Goal: Task Accomplishment & Management: Use online tool/utility

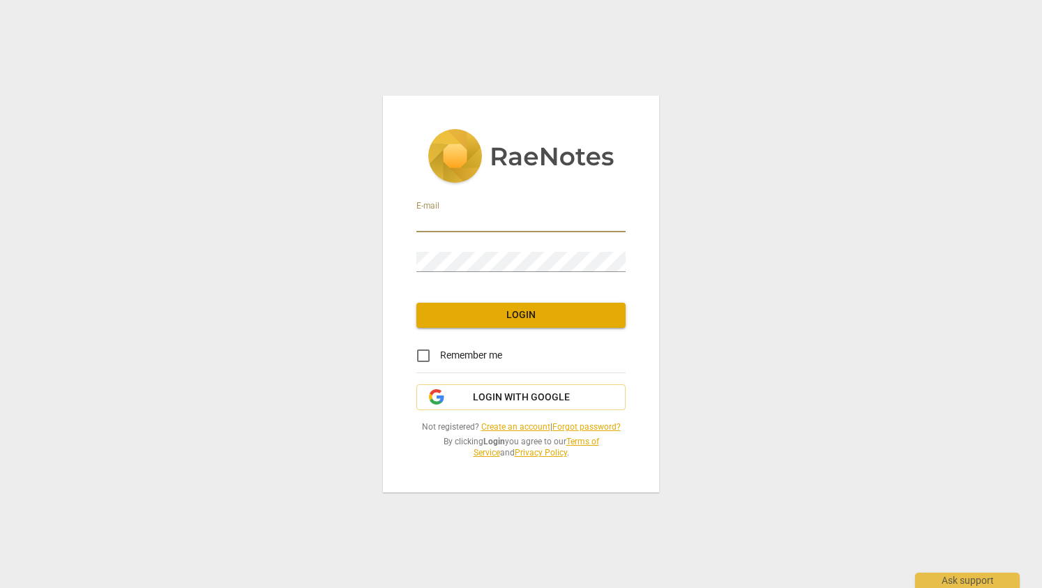
type input "[EMAIL_ADDRESS][DOMAIN_NAME]"
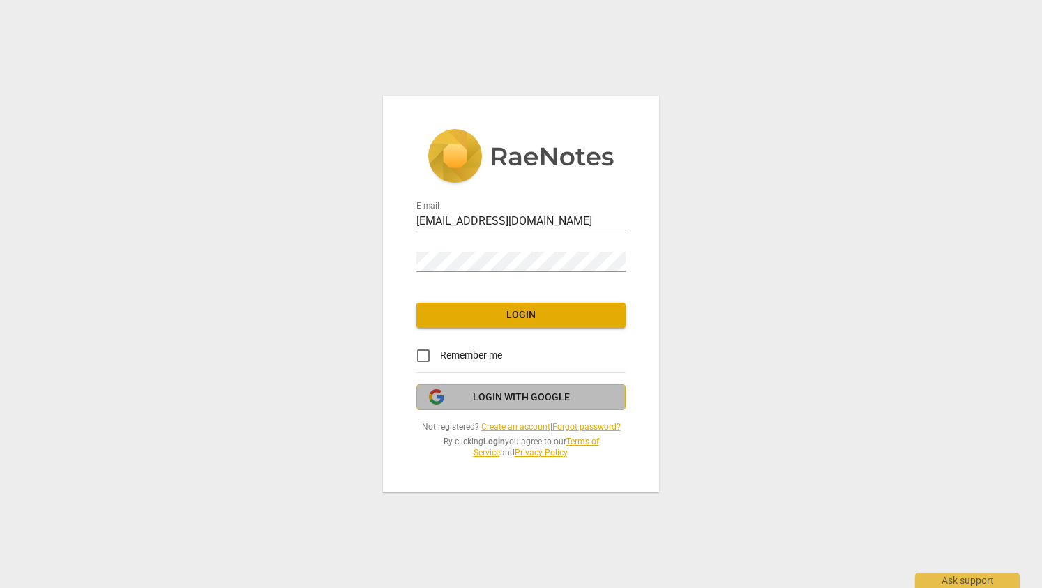
click at [472, 398] on span "Login with Google" at bounding box center [521, 398] width 186 height 14
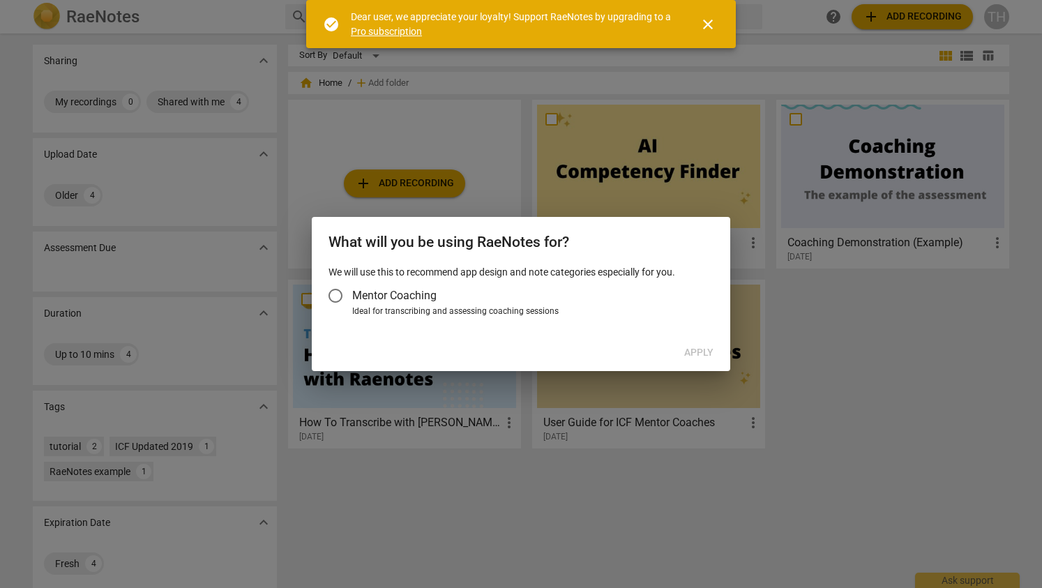
click at [341, 296] on input "Mentor Coaching" at bounding box center [335, 295] width 33 height 33
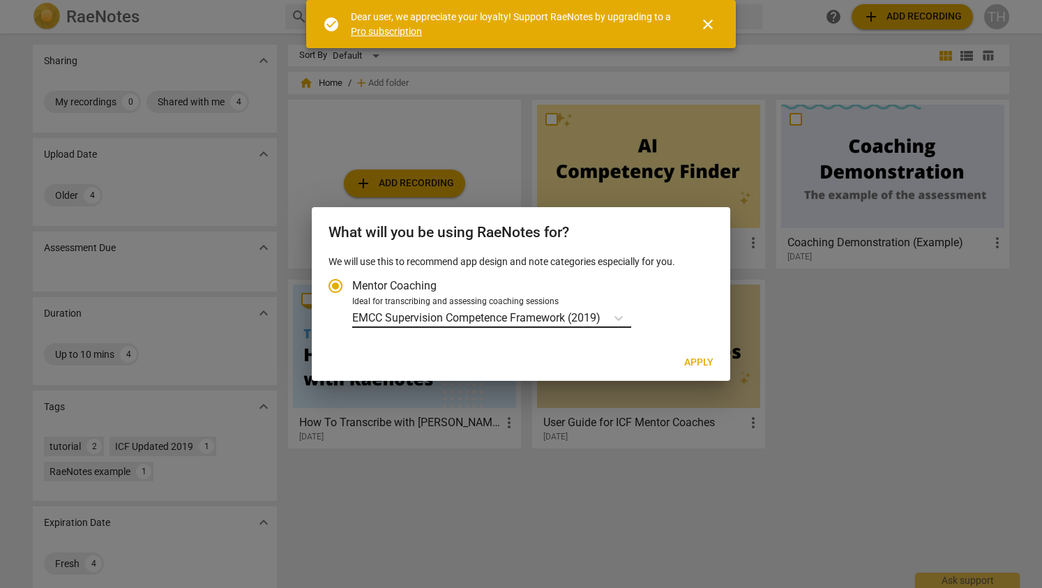
click at [433, 317] on p "EMCC Supervision Competence Framework (2019)" at bounding box center [476, 318] width 248 height 16
click at [0, 0] on input "Ideal for transcribing and assessing coaching sessions EMCC Supervision Compete…" at bounding box center [0, 0] width 0 height 0
click at [433, 317] on p "EMCC Supervision Competence Framework (2019)" at bounding box center [476, 318] width 248 height 16
click at [0, 0] on input "Ideal for transcribing and assessing coaching sessions EMCC Supervision Compete…" at bounding box center [0, 0] width 0 height 0
click at [433, 317] on p "EMCC Supervision Competence Framework (2019)" at bounding box center [476, 318] width 248 height 16
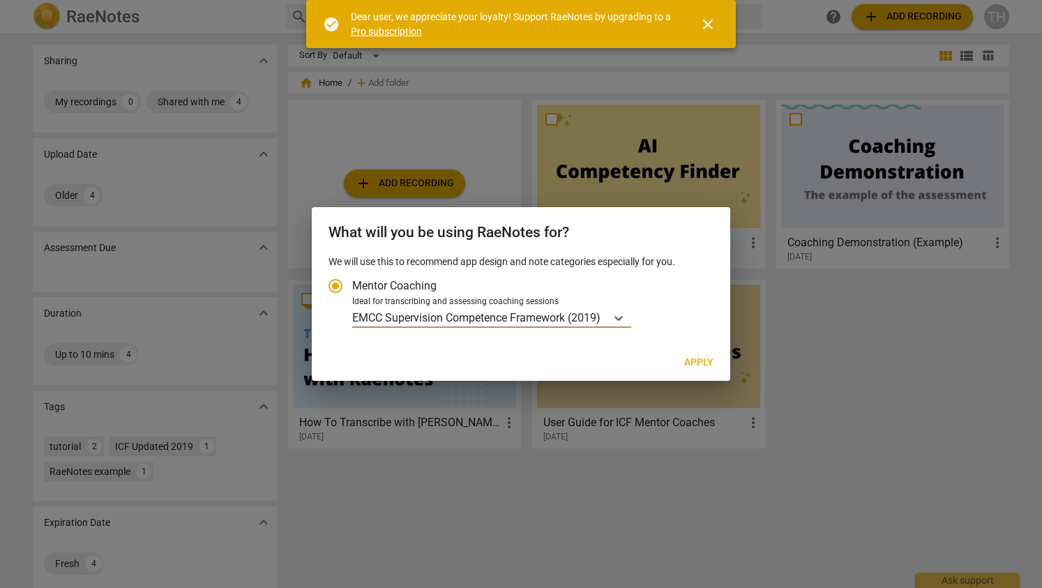
click at [0, 0] on input "Ideal for transcribing and assessing coaching sessions EMCC Supervision Compete…" at bounding box center [0, 0] width 0 height 0
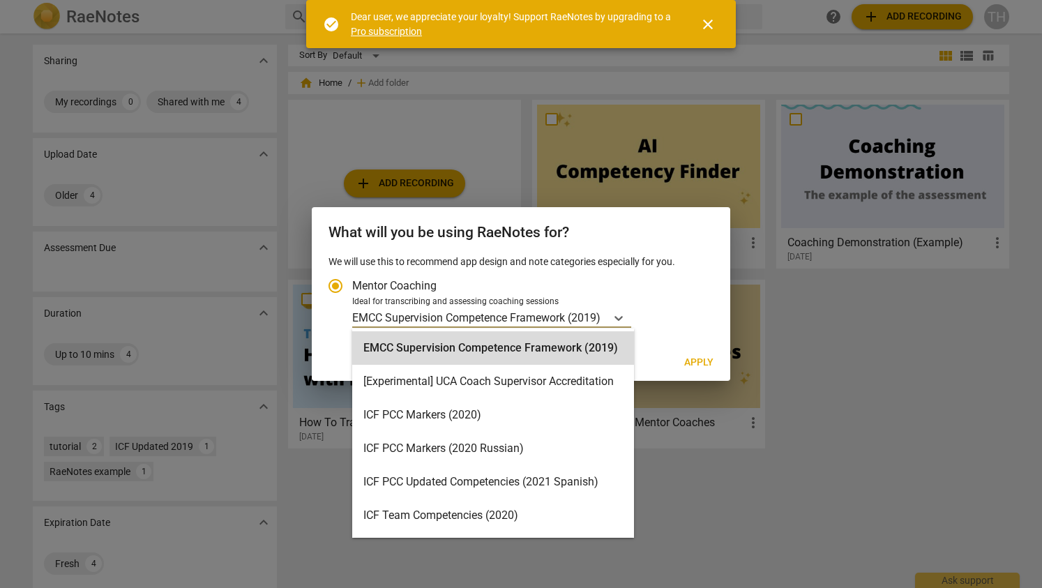
click at [433, 317] on p "EMCC Supervision Competence Framework (2019)" at bounding box center [476, 318] width 248 height 16
click at [0, 0] on input "Ideal for transcribing and assessing coaching sessions EMCC Supervision Compete…" at bounding box center [0, 0] width 0 height 0
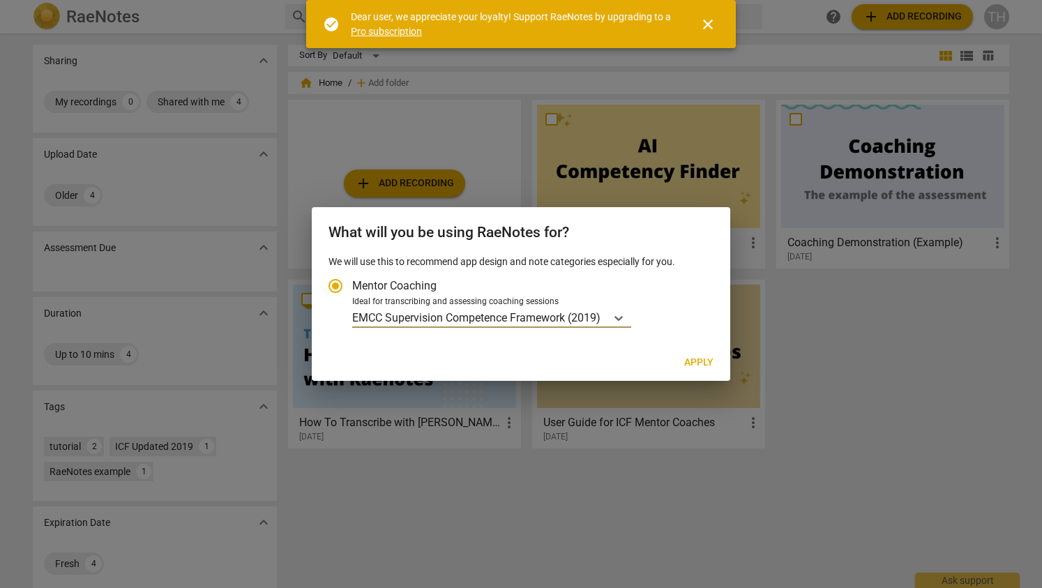
click at [701, 359] on span "Apply" at bounding box center [698, 363] width 29 height 14
radio input "false"
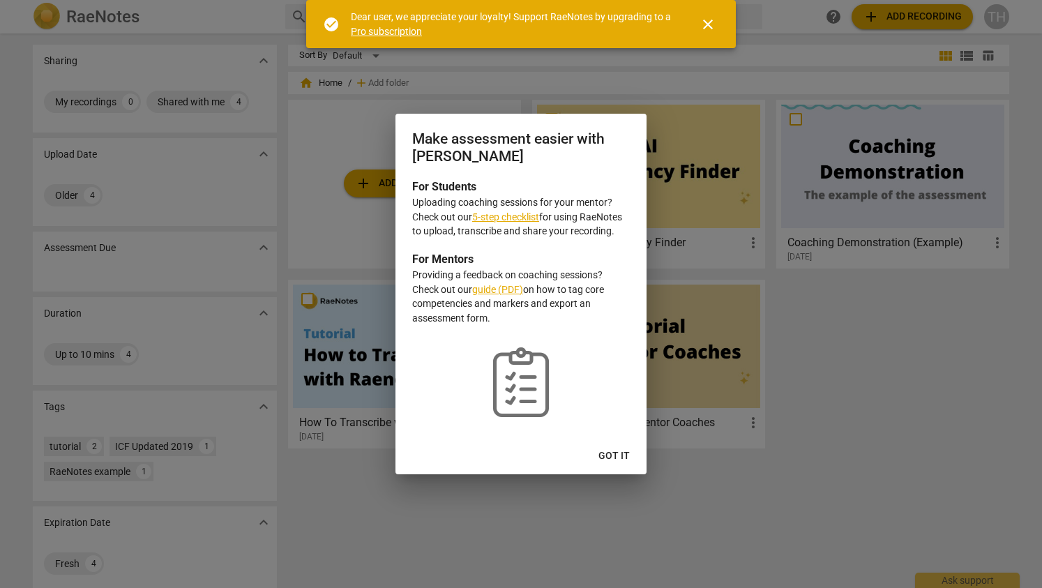
click at [606, 459] on span "Got it" at bounding box center [614, 456] width 31 height 14
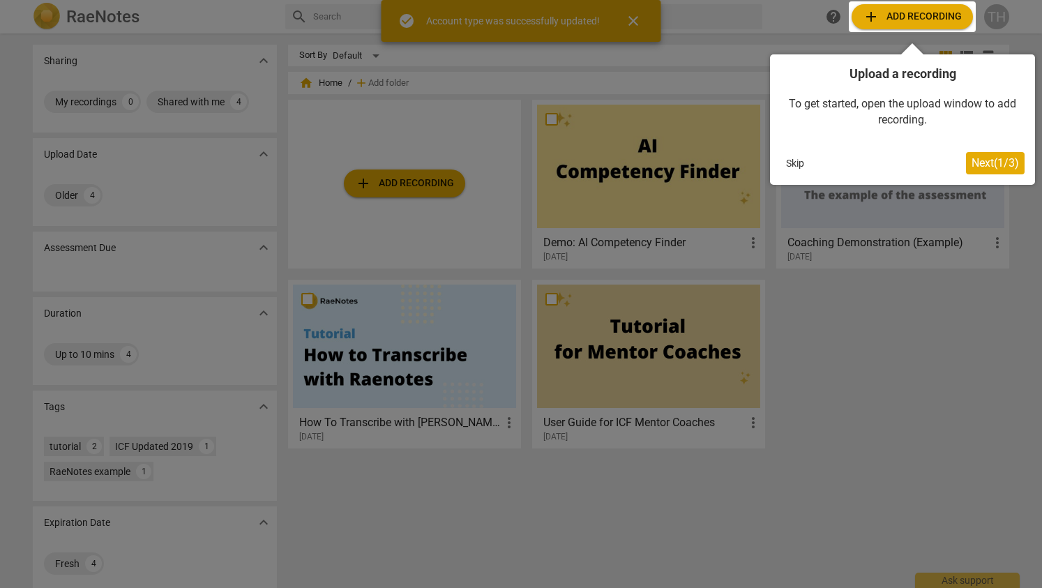
click at [922, 17] on div at bounding box center [912, 16] width 127 height 31
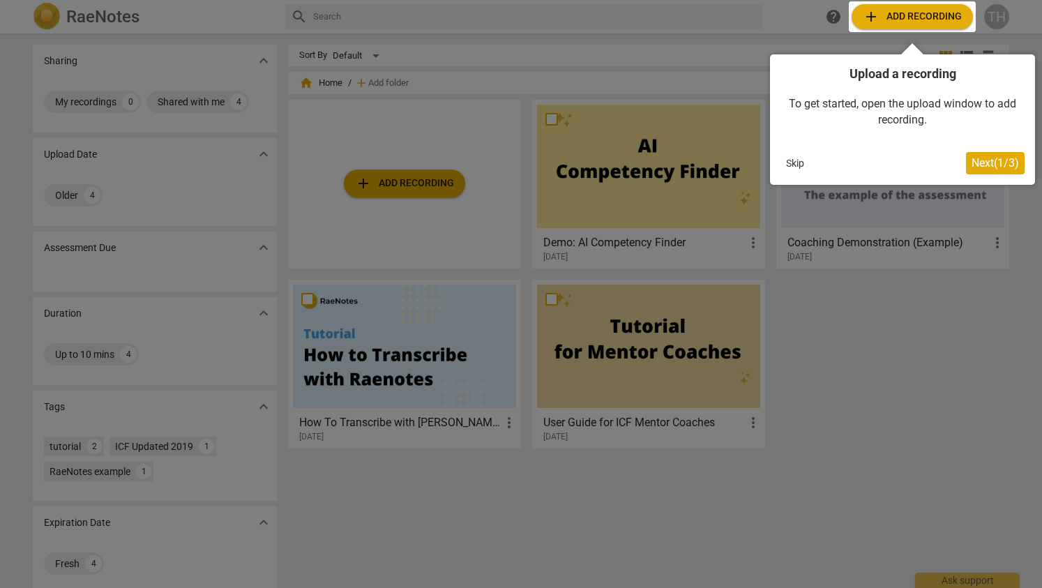
click at [869, 17] on div at bounding box center [912, 16] width 127 height 31
click at [846, 300] on div at bounding box center [521, 294] width 1042 height 588
click at [795, 160] on button "Skip" at bounding box center [795, 163] width 29 height 21
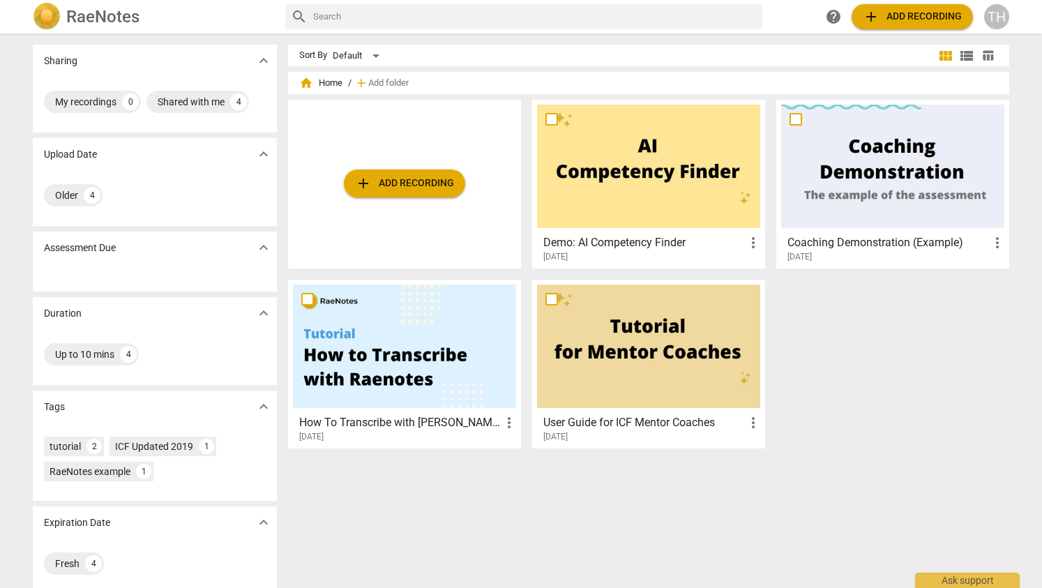
click at [880, 18] on span "add" at bounding box center [871, 16] width 17 height 17
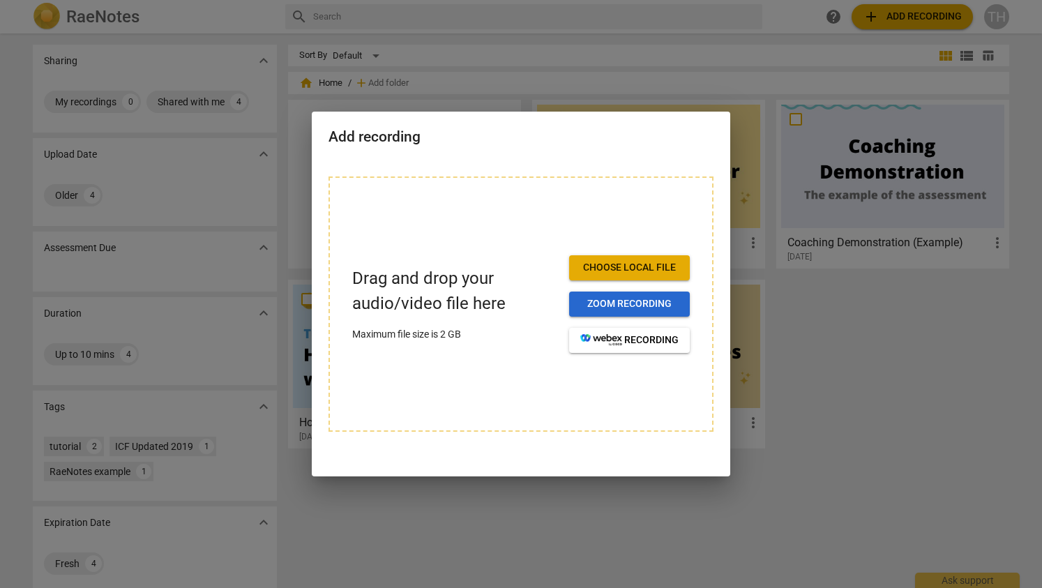
click at [622, 303] on span "Zoom recording" at bounding box center [629, 304] width 98 height 14
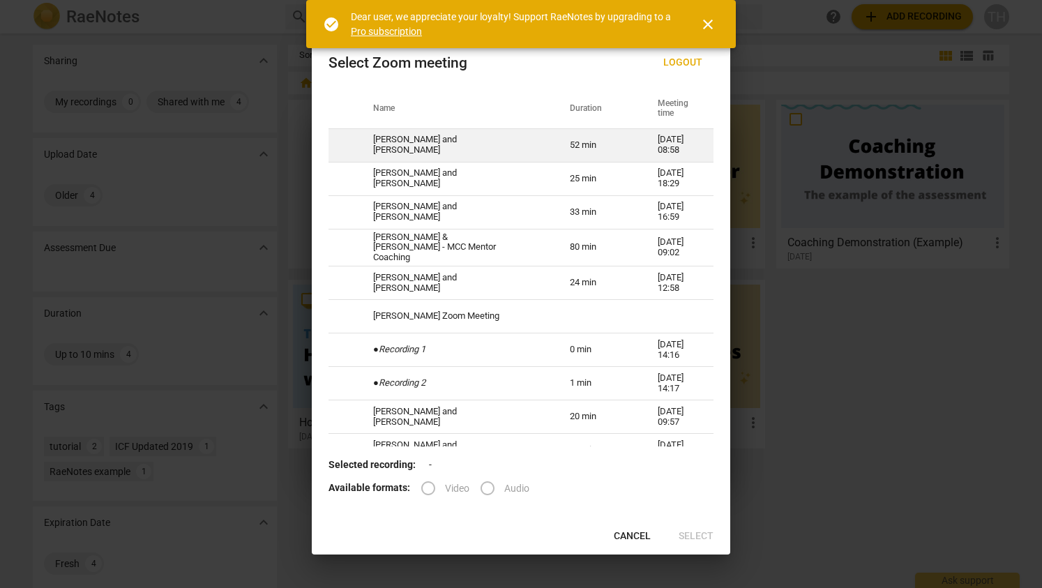
click at [440, 146] on td "[PERSON_NAME] and [PERSON_NAME]" at bounding box center [454, 144] width 197 height 33
radio input "true"
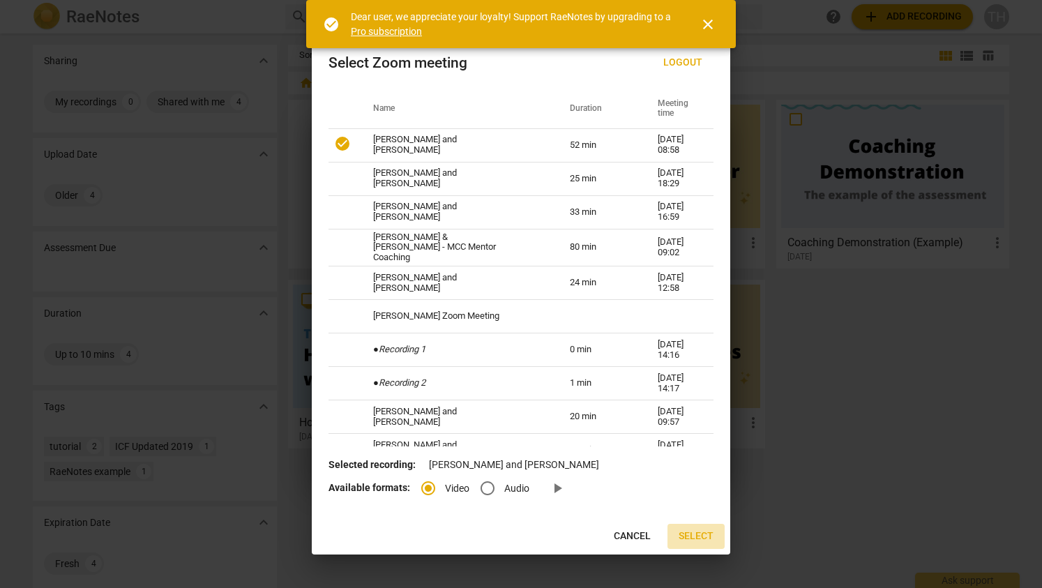
click at [700, 534] on span "Select" at bounding box center [696, 536] width 35 height 14
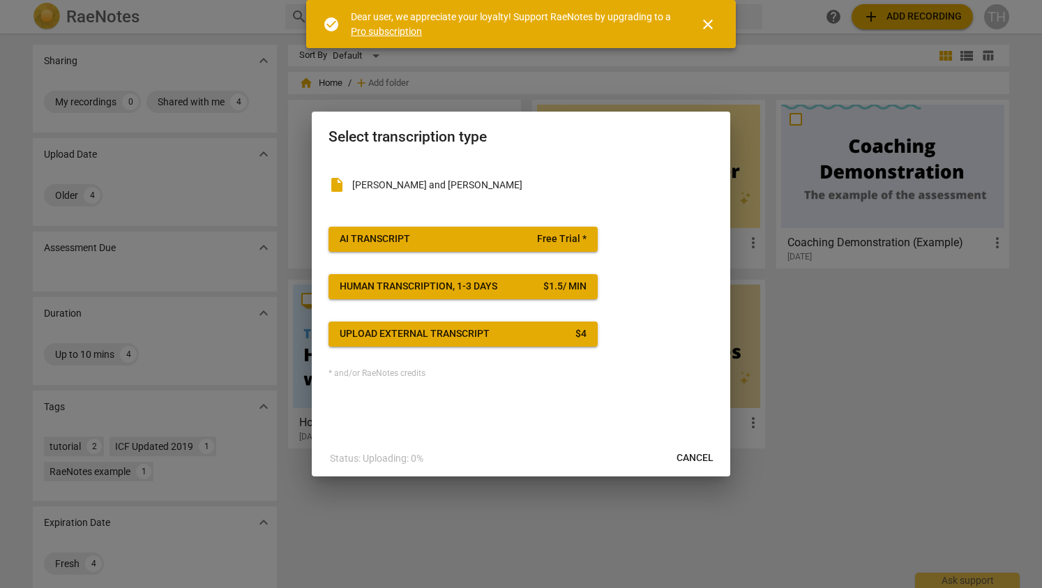
click at [699, 453] on span "Cancel" at bounding box center [695, 458] width 37 height 14
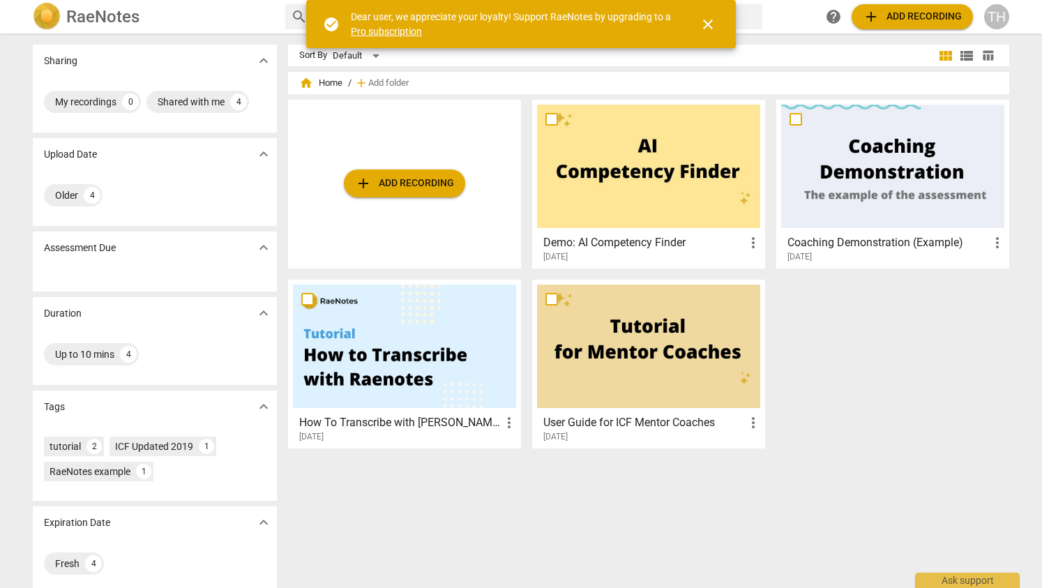
click at [995, 12] on div "TH" at bounding box center [996, 16] width 25 height 25
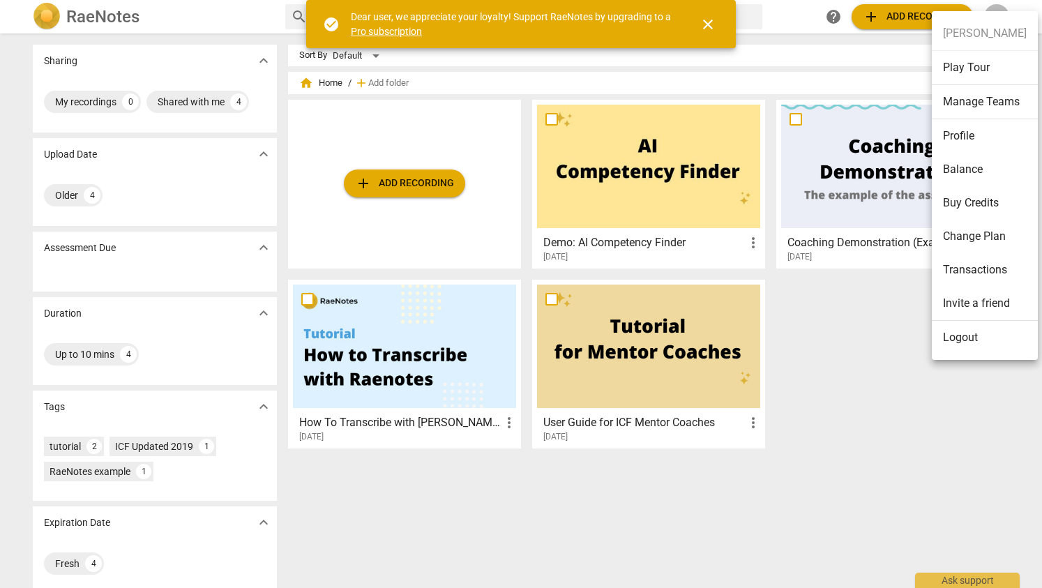
click at [970, 340] on li "Logout" at bounding box center [985, 337] width 106 height 33
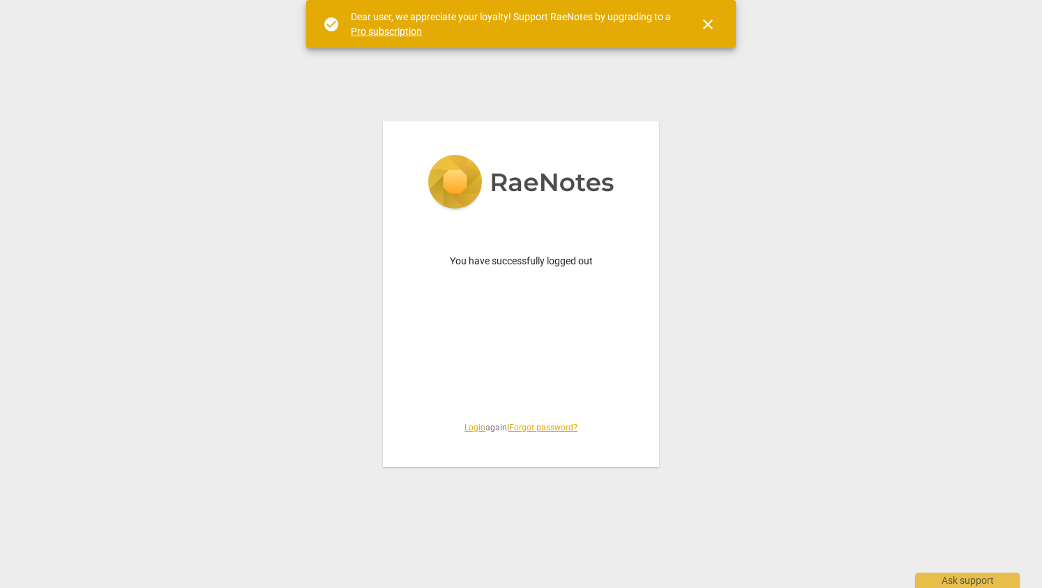
click at [312, 361] on div "You have successfully logged out Login again | Forgot password?" at bounding box center [521, 294] width 1042 height 588
click at [705, 19] on span "close" at bounding box center [708, 24] width 17 height 17
